Goal: Task Accomplishment & Management: Use online tool/utility

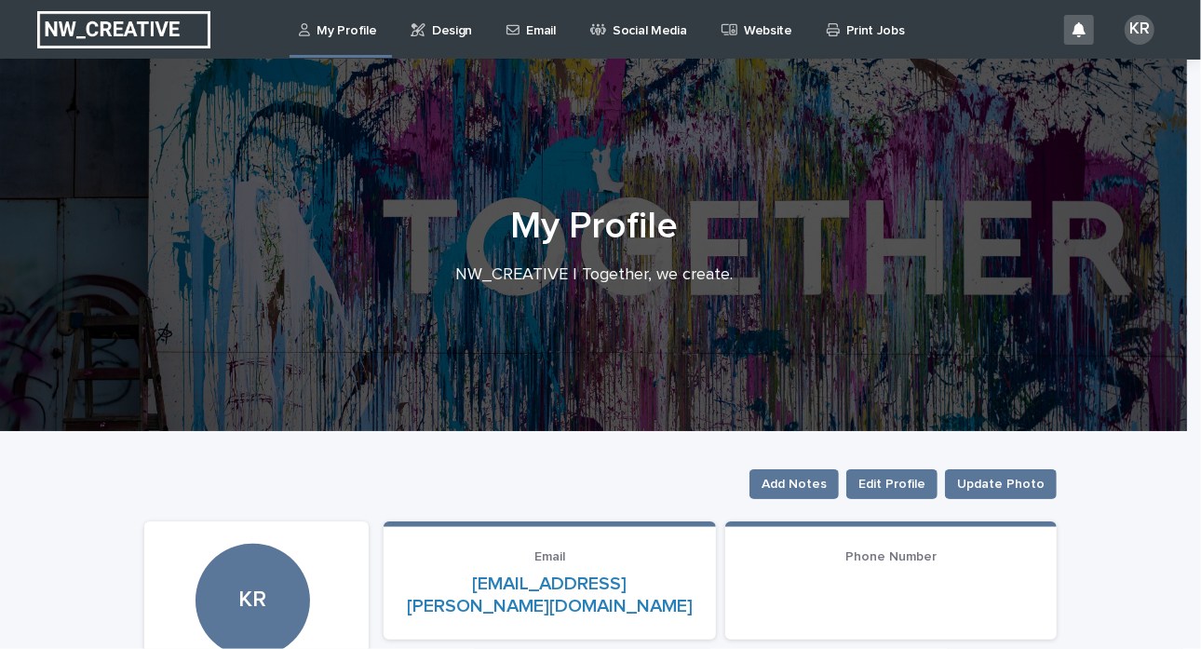
click at [457, 31] on p "Design" at bounding box center [452, 19] width 40 height 39
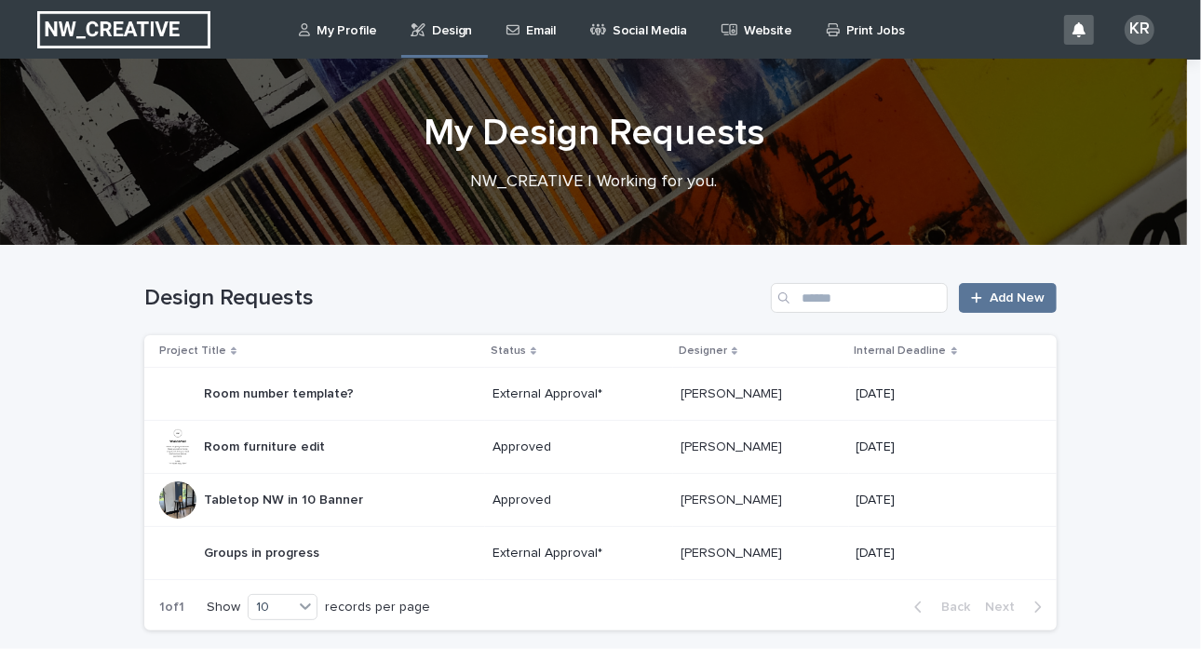
click at [225, 561] on div "Groups in progress Groups in progress" at bounding box center [261, 553] width 115 height 31
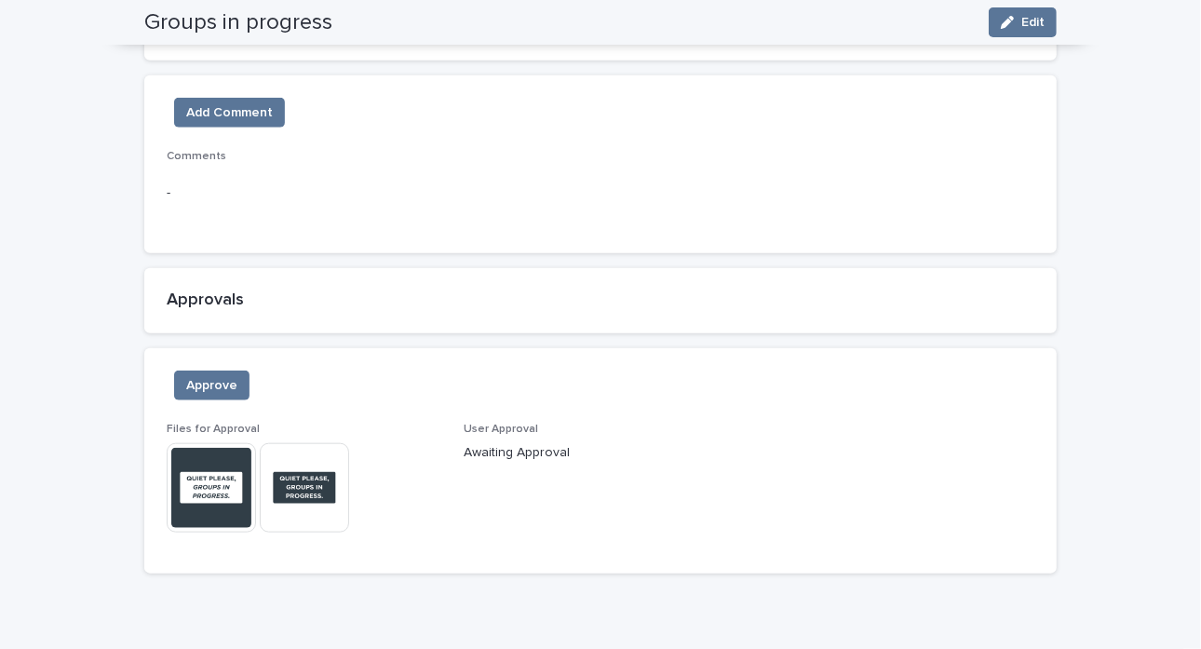
scroll to position [1058, 0]
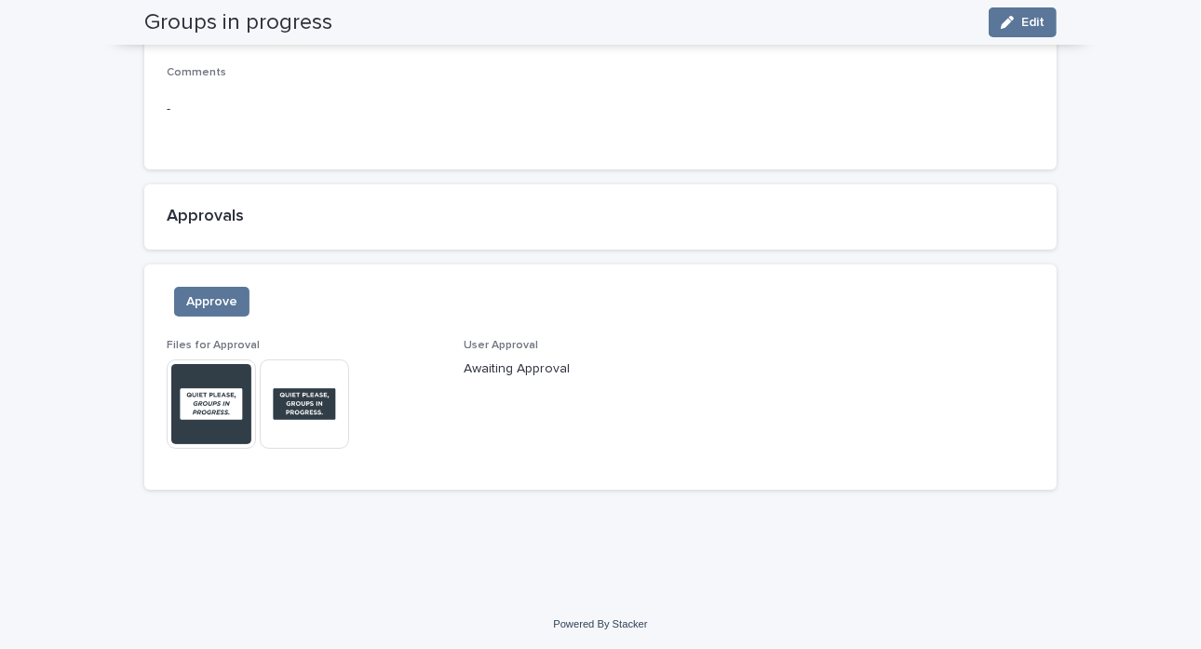
click at [209, 413] on img at bounding box center [211, 403] width 89 height 89
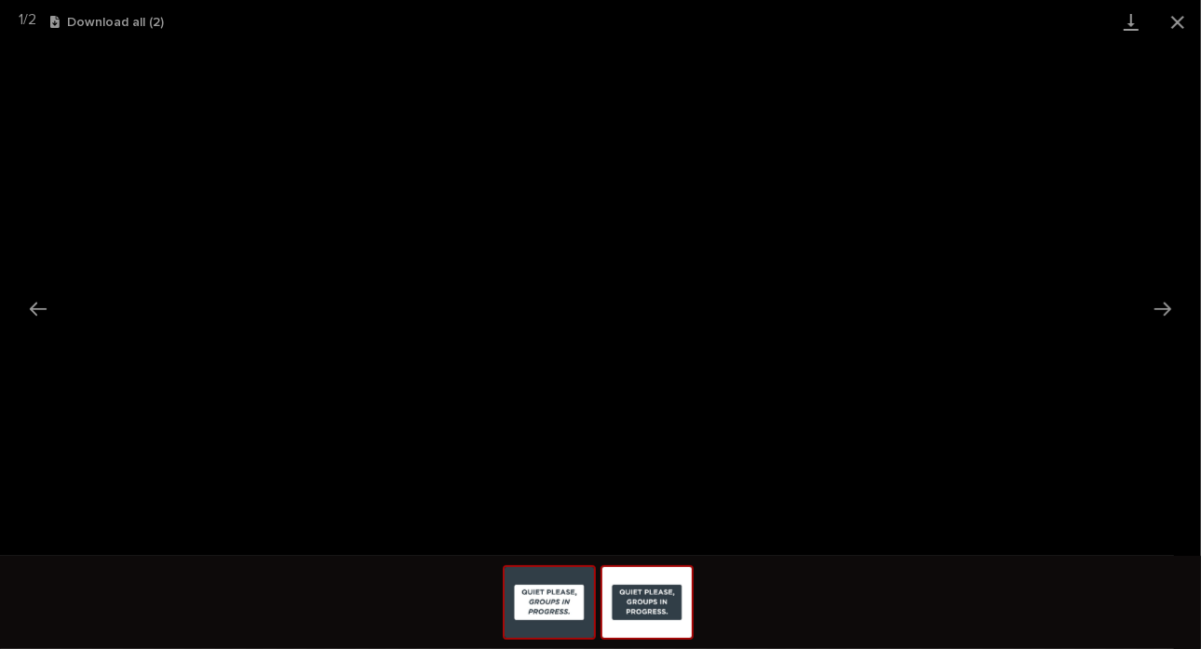
click at [629, 588] on img at bounding box center [646, 602] width 89 height 71
click at [1181, 25] on button "Close gallery" at bounding box center [1178, 22] width 47 height 44
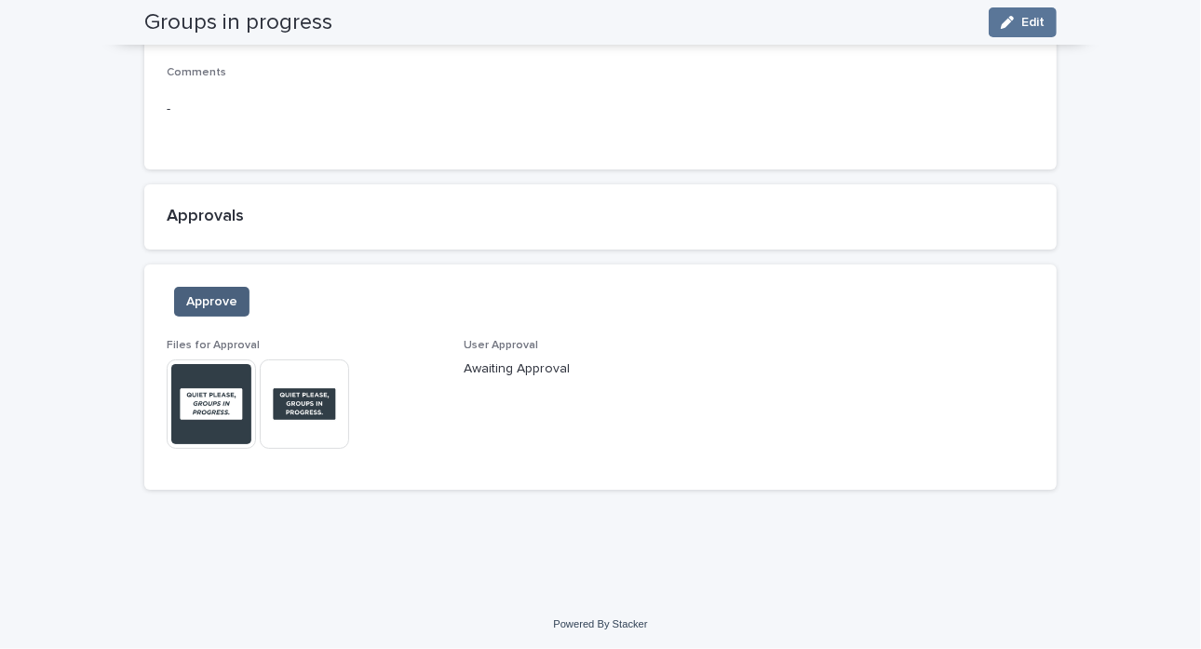
click at [194, 303] on span "Approve" at bounding box center [211, 301] width 51 height 19
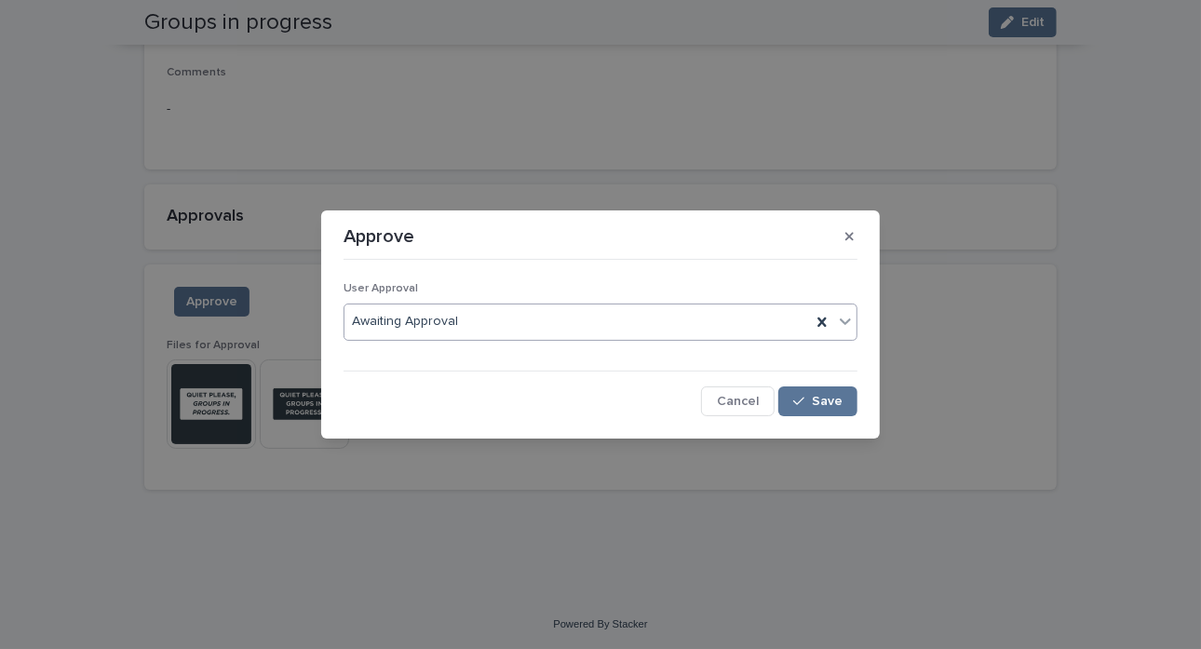
click at [646, 332] on div "Awaiting Approval" at bounding box center [578, 321] width 467 height 31
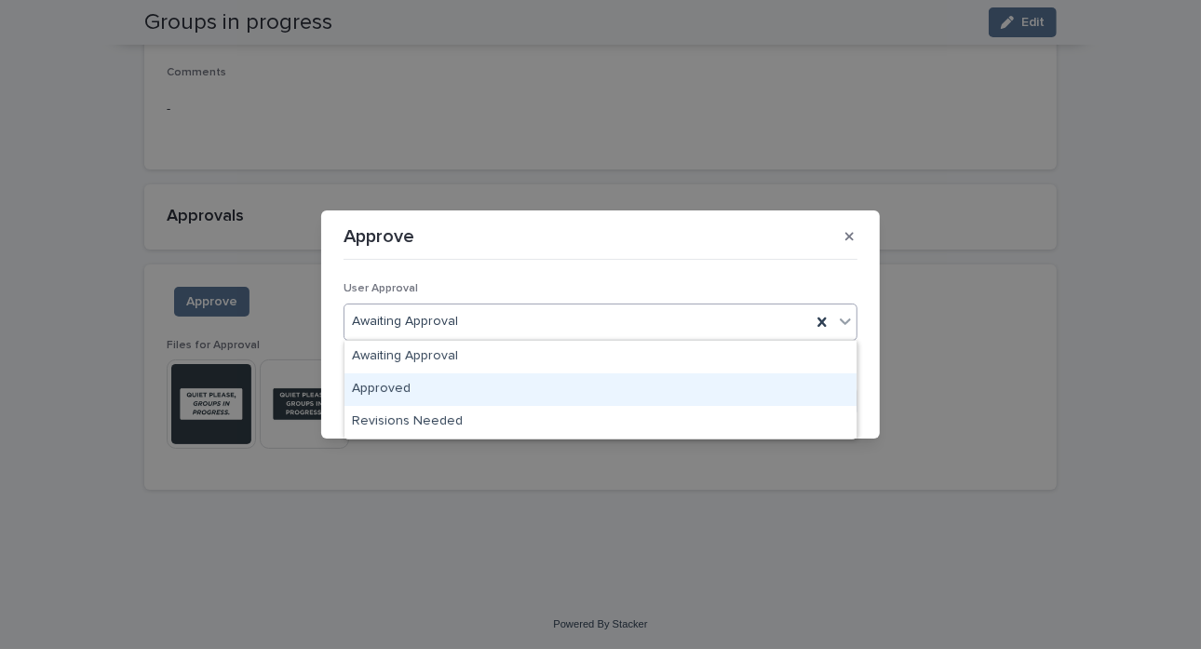
click at [572, 388] on div "Approved" at bounding box center [601, 389] width 512 height 33
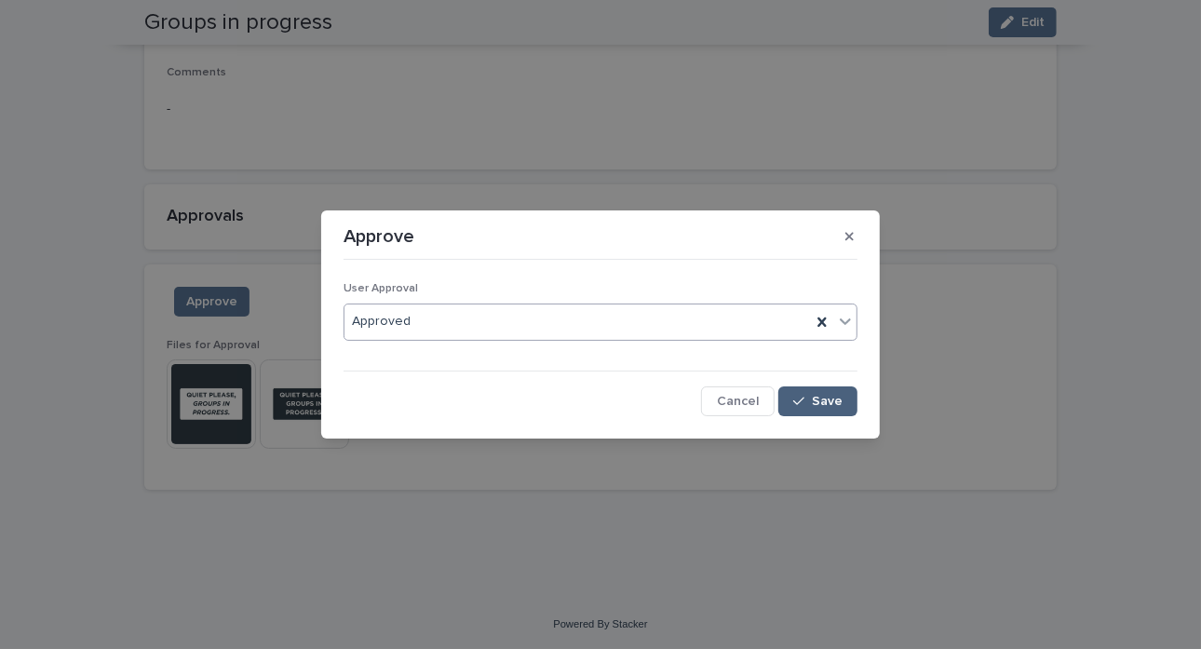
click at [806, 393] on button "Save" at bounding box center [817, 401] width 79 height 30
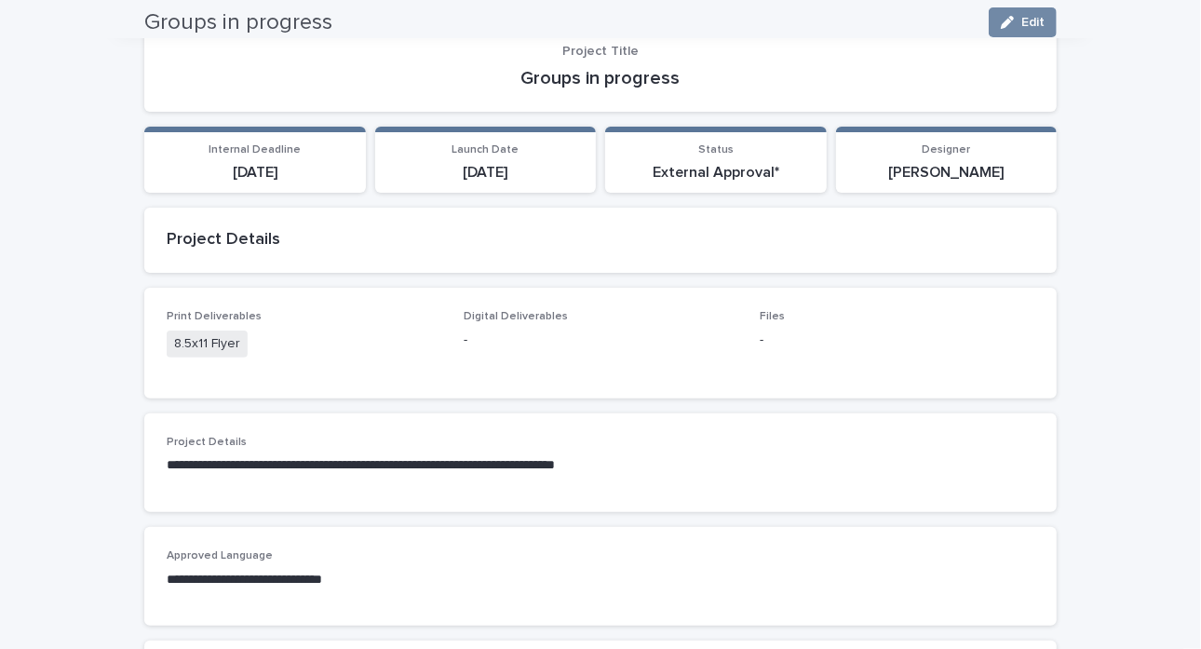
scroll to position [0, 0]
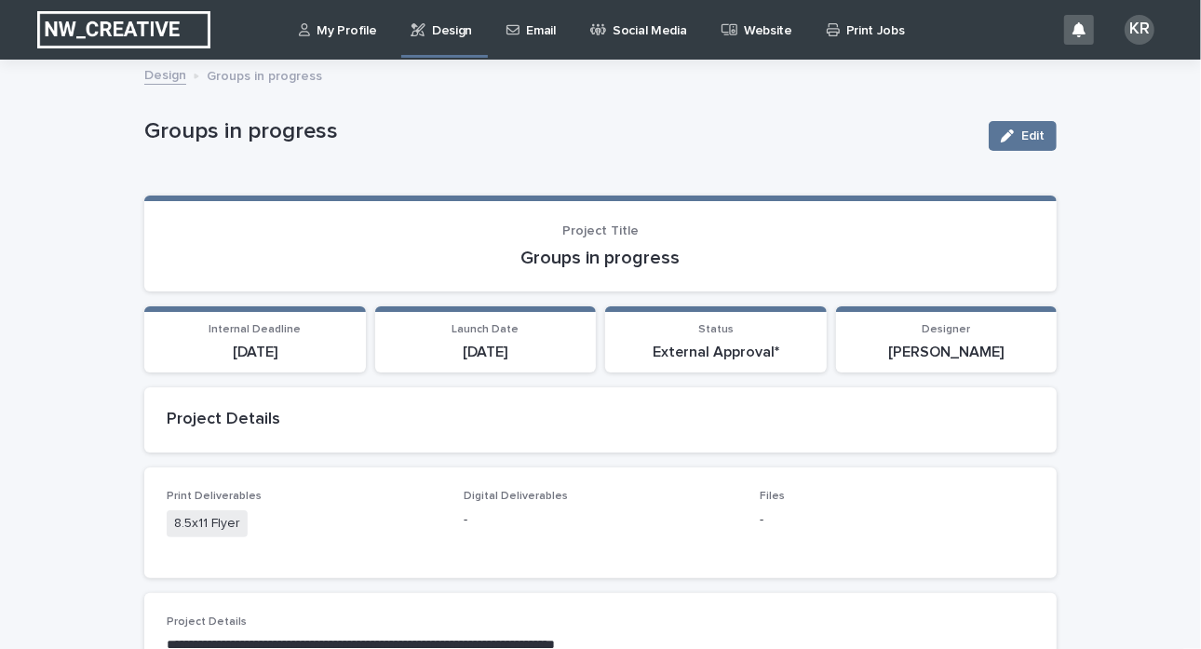
click at [834, 13] on div "Print Jobs" at bounding box center [869, 19] width 88 height 39
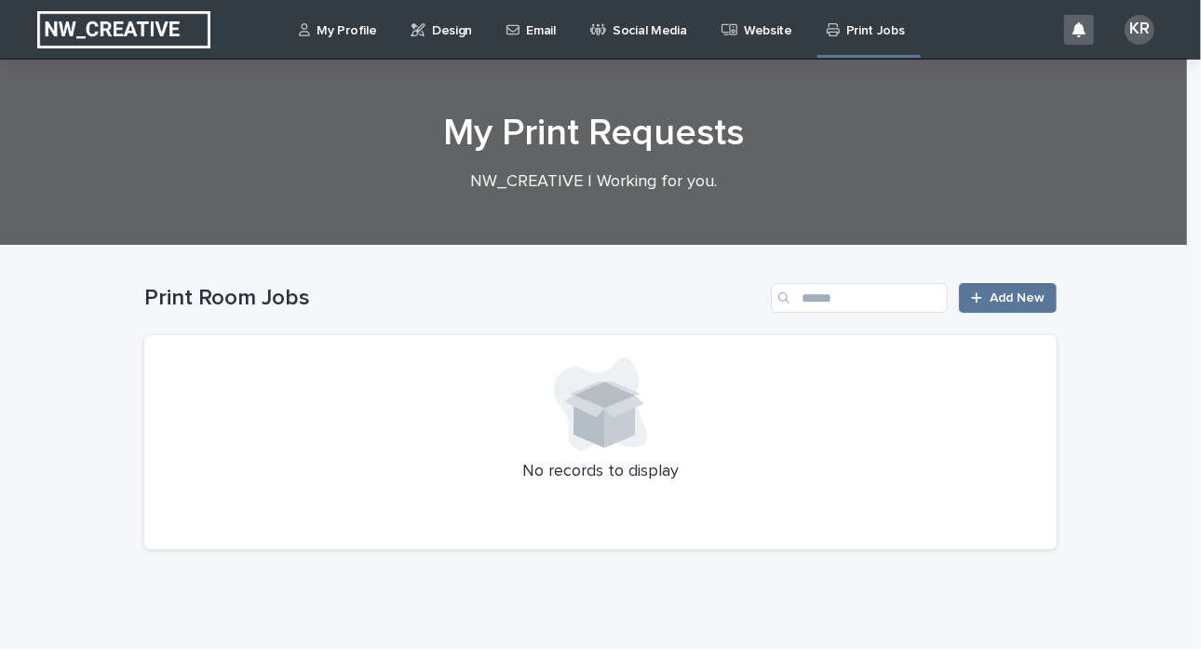
scroll to position [61, 0]
